Goal: Task Accomplishment & Management: Complete application form

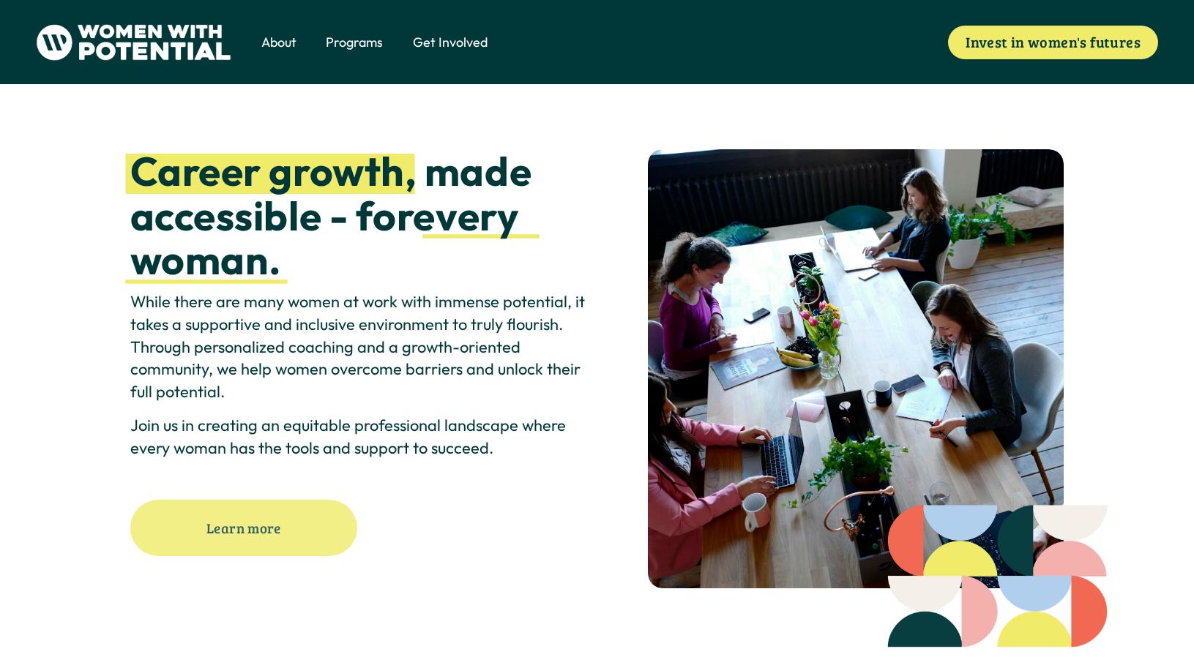
click at [330, 522] on link "Learn more" at bounding box center [244, 528] width 228 height 56
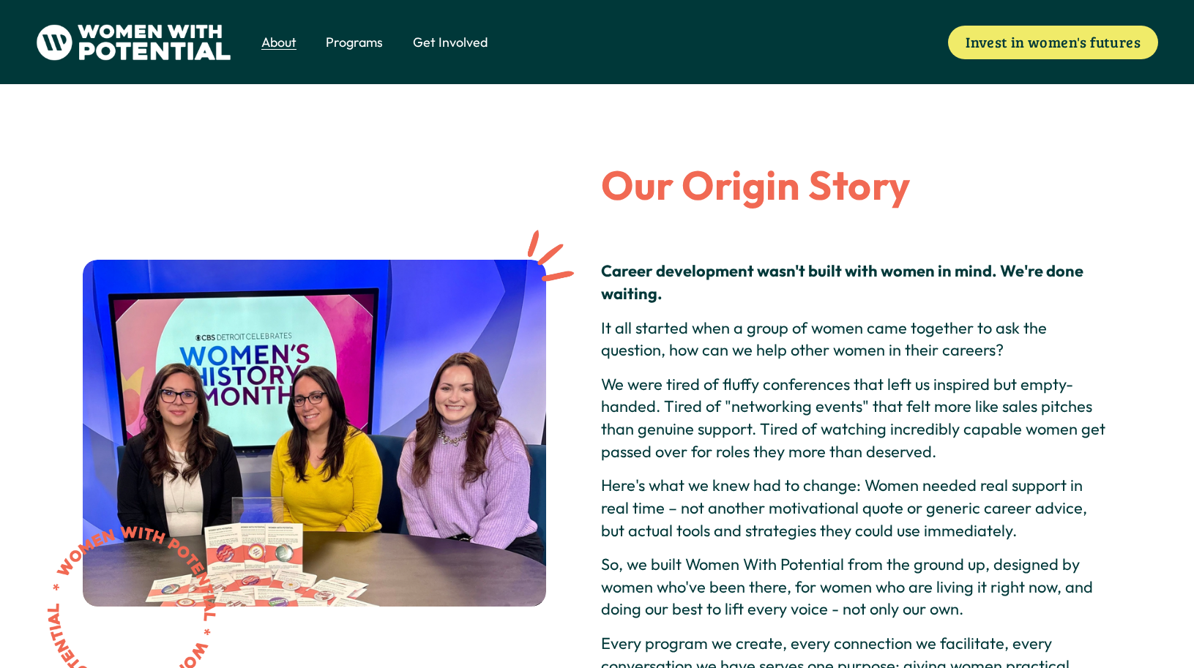
click at [0, 0] on span "1:1 Coaching" at bounding box center [0, 0] width 0 height 0
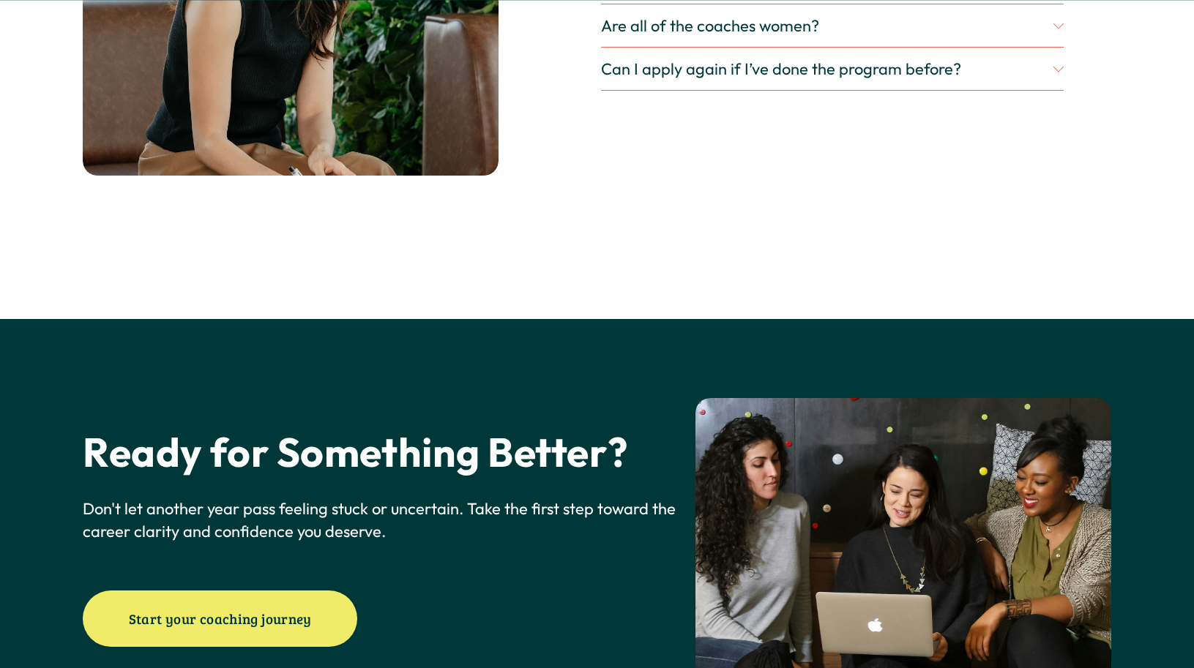
scroll to position [4192, 0]
